Goal: Transaction & Acquisition: Subscribe to service/newsletter

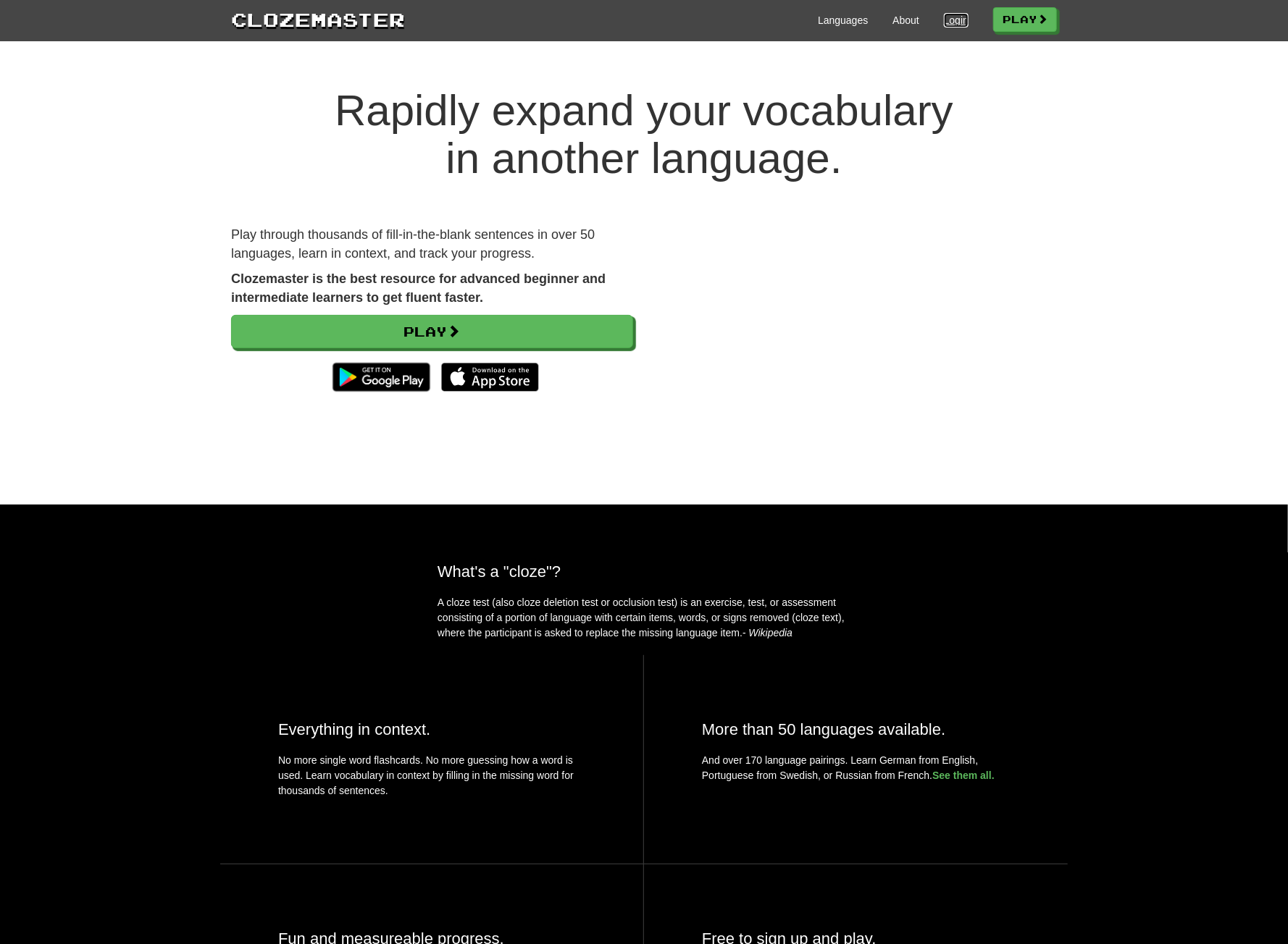
click at [956, 17] on link "Login" at bounding box center [955, 20] width 25 height 14
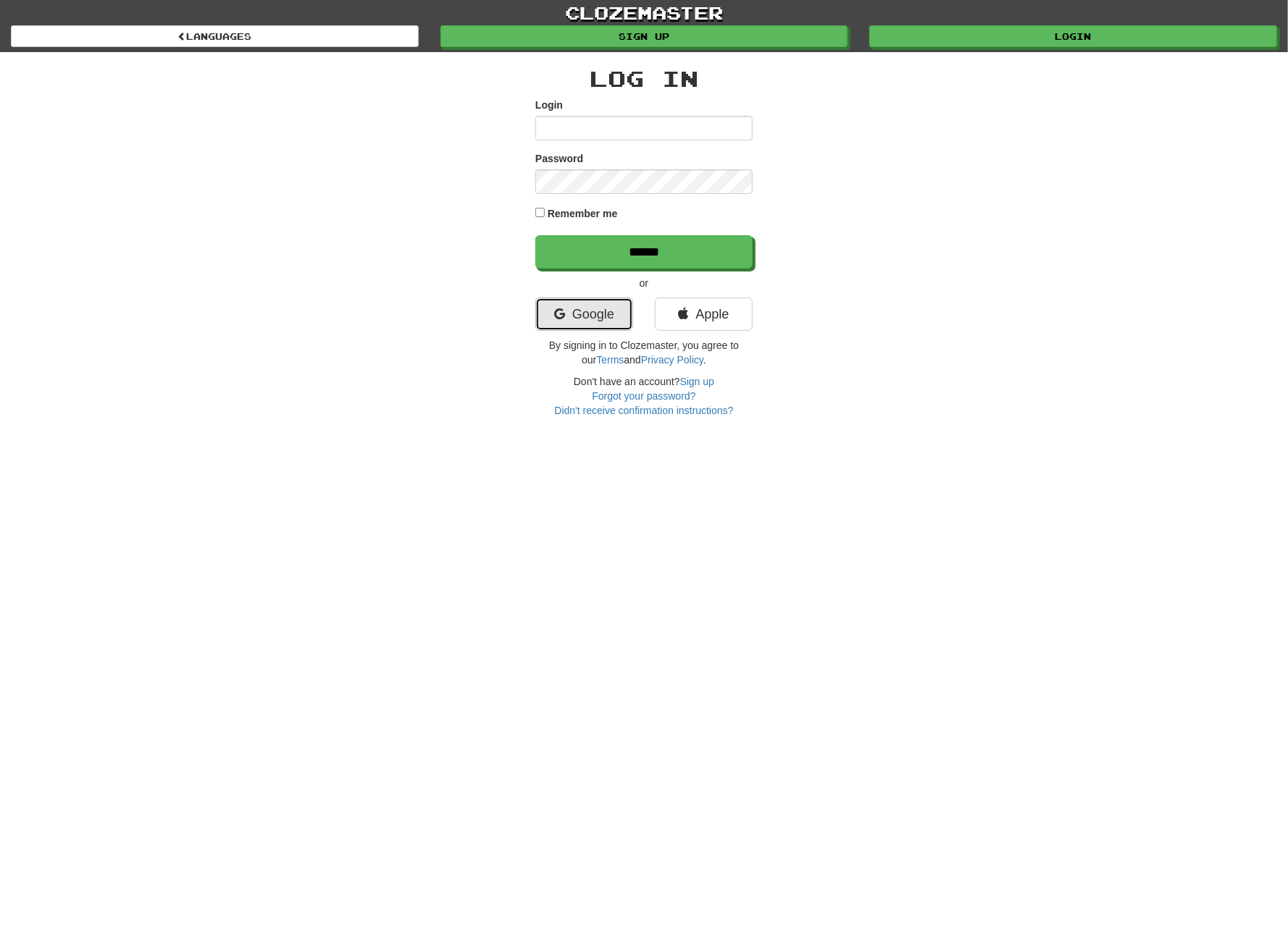
click at [603, 320] on link "Google" at bounding box center [584, 314] width 98 height 33
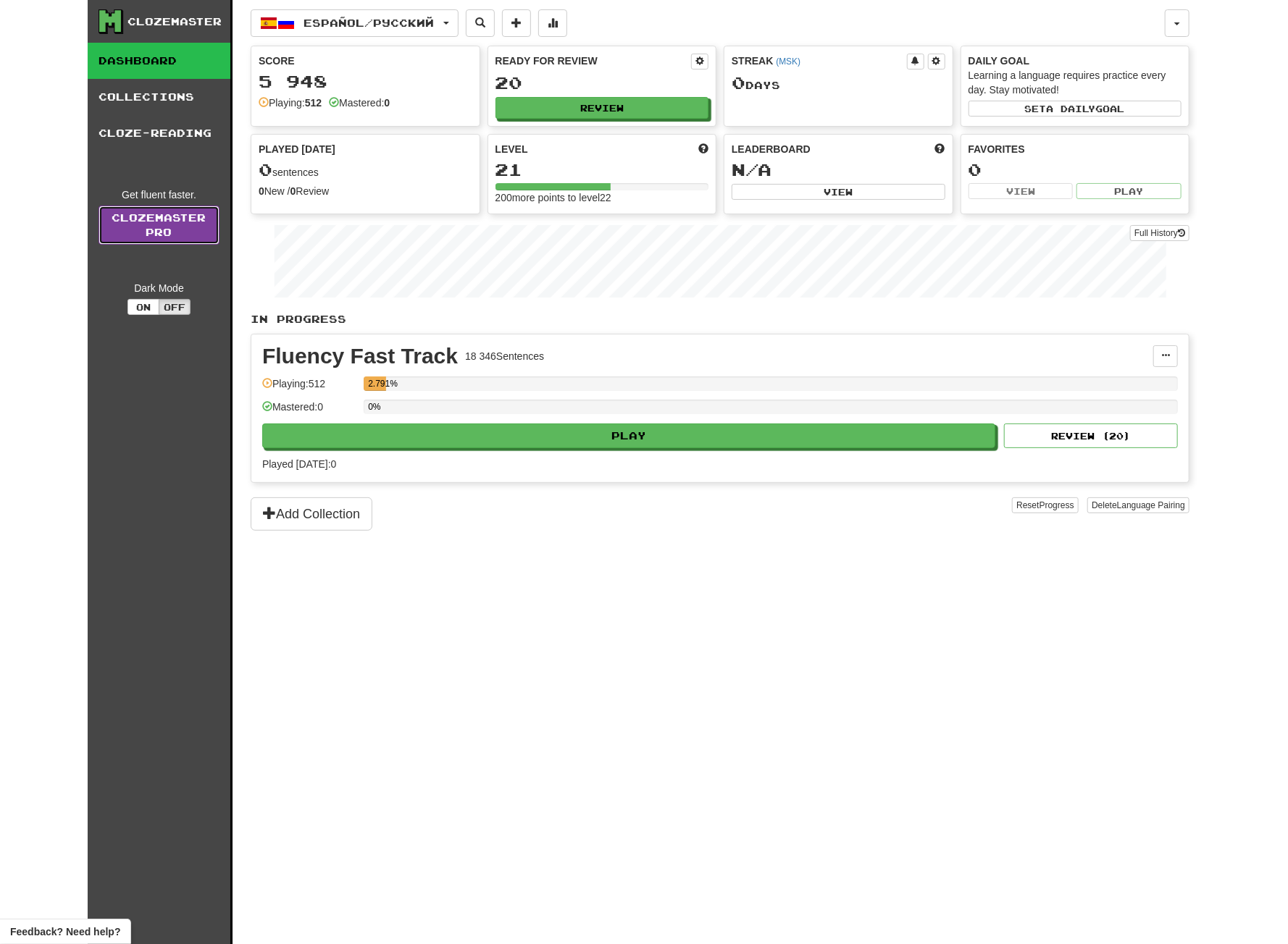
click at [150, 227] on link "Clozemaster Pro" at bounding box center [159, 225] width 121 height 39
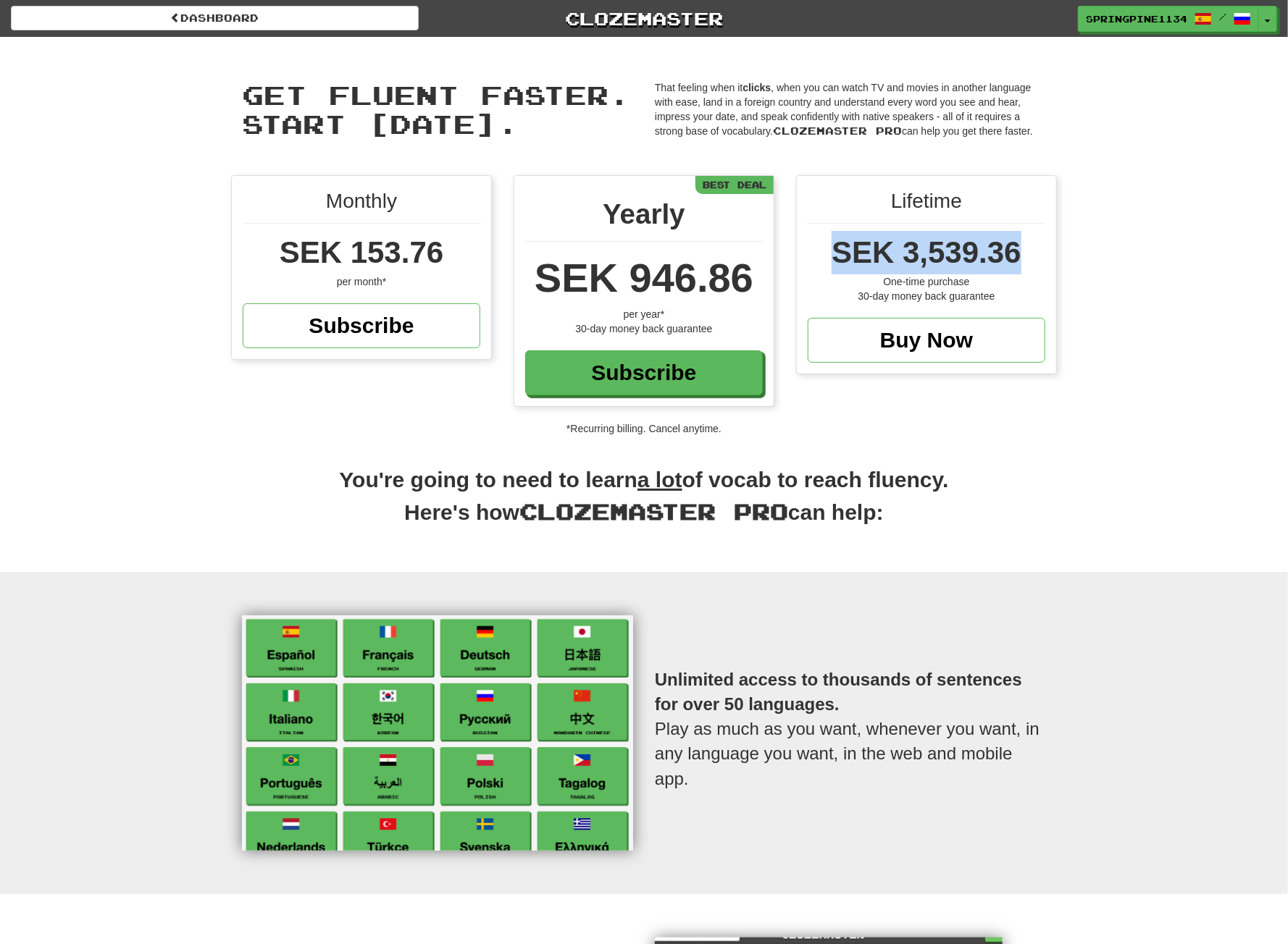
drag, startPoint x: 834, startPoint y: 252, endPoint x: 1013, endPoint y: 255, distance: 179.0
click at [1013, 255] on span "SEK 3,539.36" at bounding box center [926, 252] width 190 height 34
copy span "SEK 3,539.36"
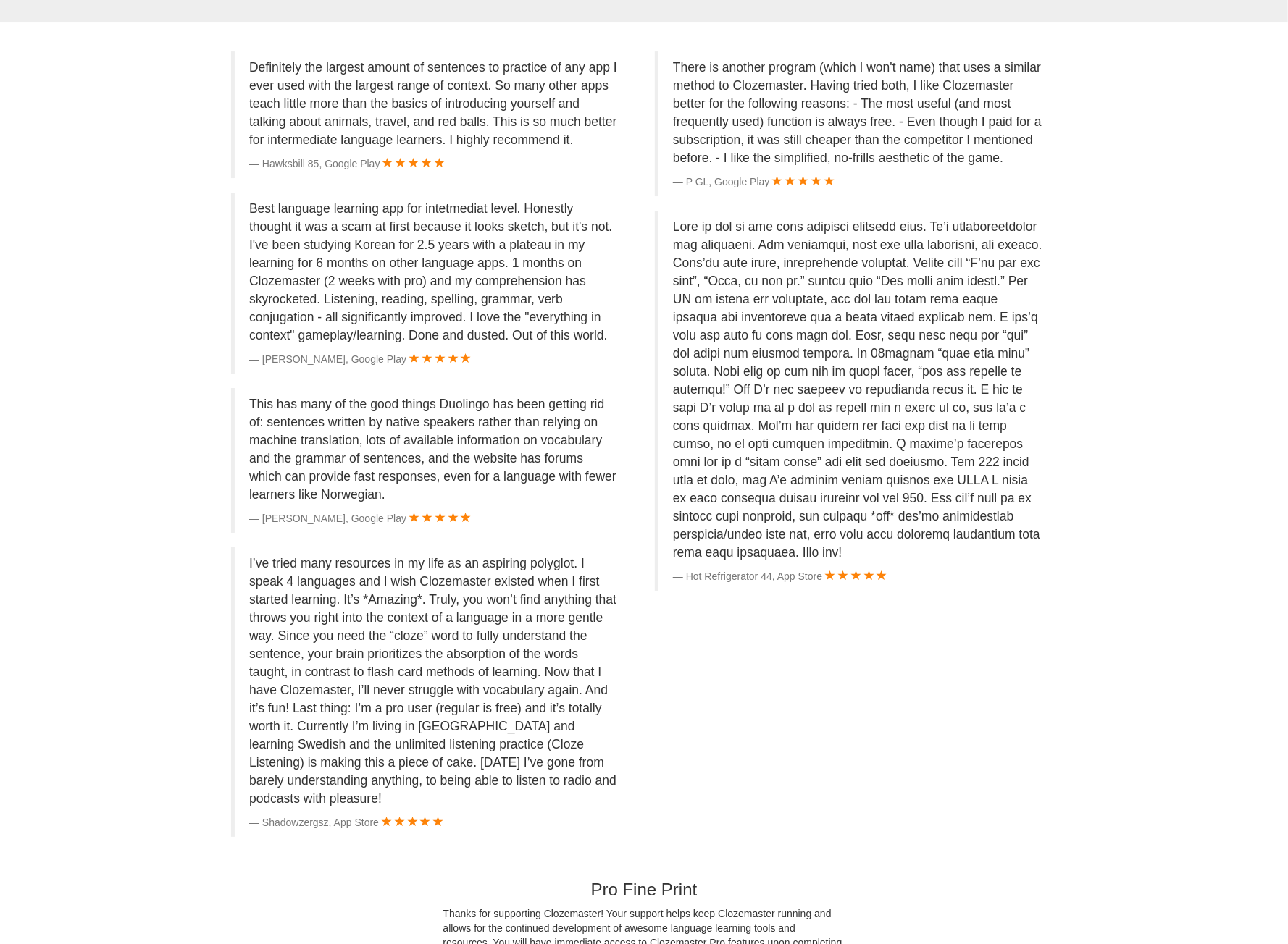
scroll to position [2896, 0]
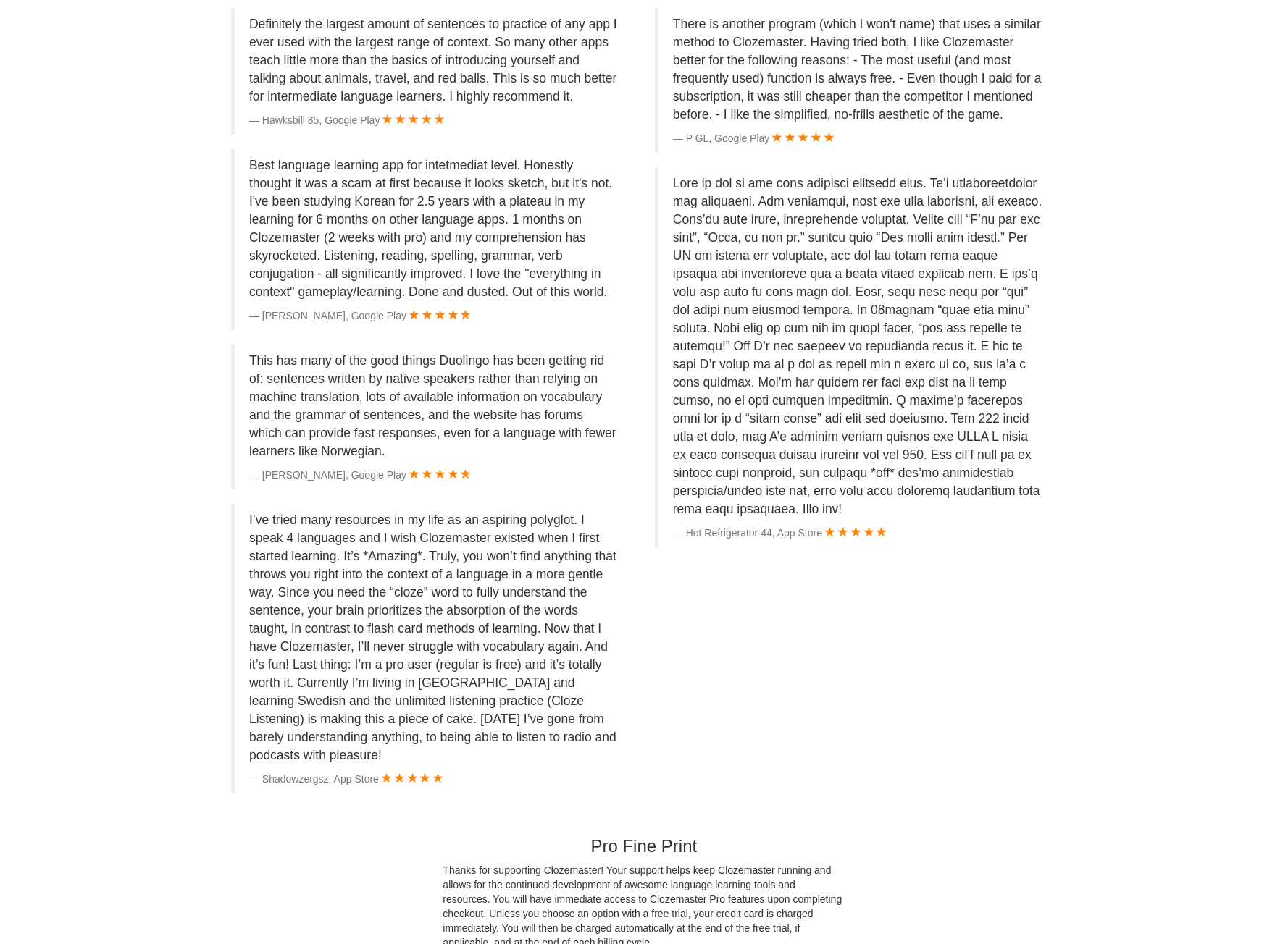
click at [1044, 469] on blockquote "Hot Refrigerator 44, App Store" at bounding box center [856, 357] width 402 height 380
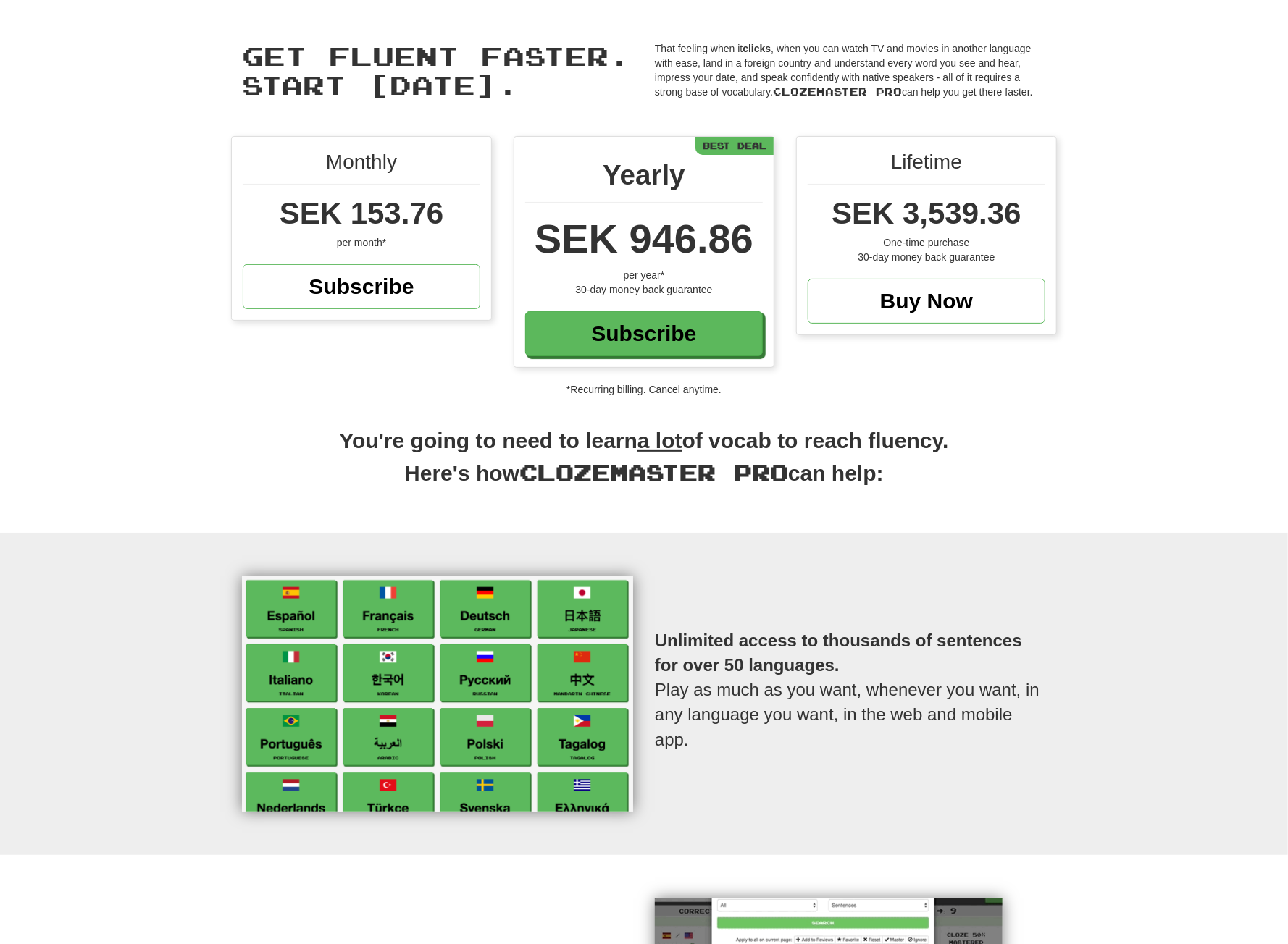
scroll to position [0, 0]
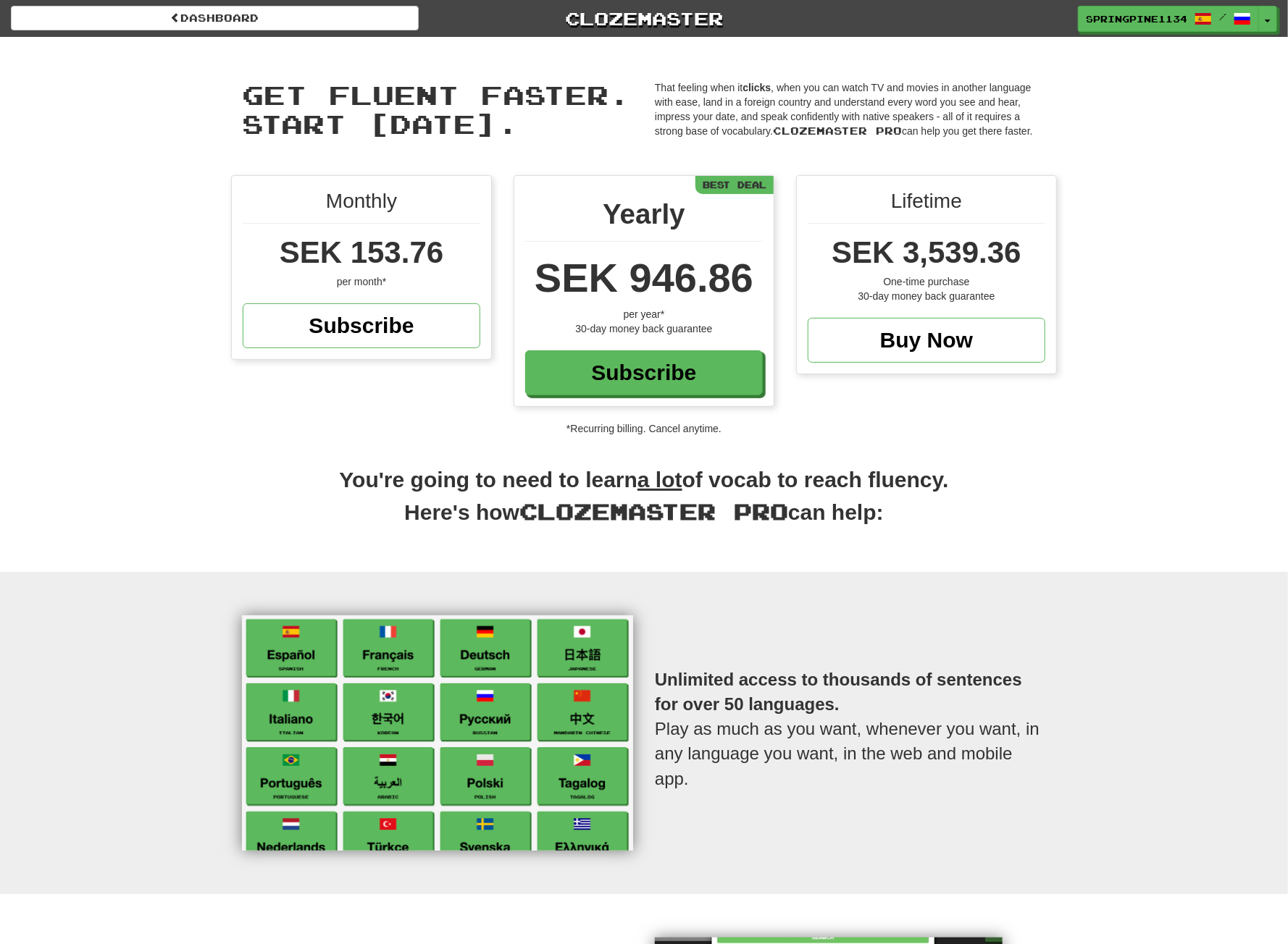
drag, startPoint x: 351, startPoint y: 466, endPoint x: 342, endPoint y: 202, distance: 264.2
